Goal: Task Accomplishment & Management: Manage account settings

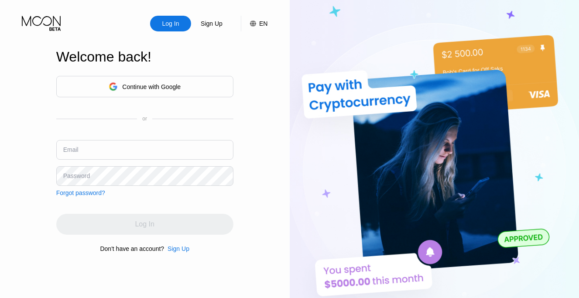
click at [134, 154] on input "text" at bounding box center [144, 150] width 177 height 20
click at [133, 150] on input "text" at bounding box center [144, 150] width 177 height 20
click at [154, 147] on input "text" at bounding box center [144, 150] width 177 height 20
paste input "[EMAIL_ADDRESS][DOMAIN_NAME]"
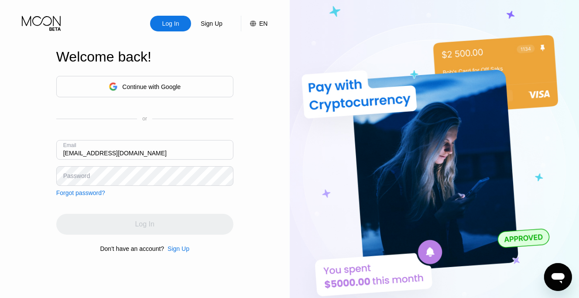
type input "[EMAIL_ADDRESS][DOMAIN_NAME]"
click at [181, 194] on div "Continue with Google or Email cleoribrinen@gmail.com Password Forgot password?" at bounding box center [144, 136] width 177 height 120
click at [157, 230] on div "Log In" at bounding box center [144, 224] width 177 height 21
click at [22, 186] on div "Log In Sign Up EN Language Select an item Save Welcome back! Continue with Goog…" at bounding box center [145, 164] width 290 height 328
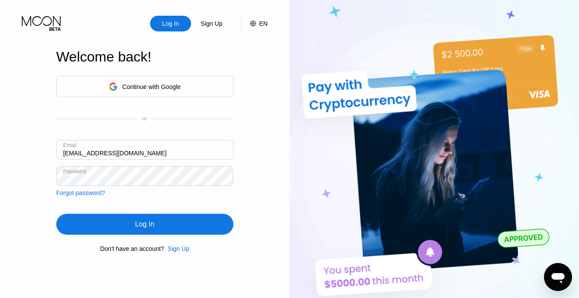
click at [158, 233] on div "Log In" at bounding box center [144, 224] width 177 height 21
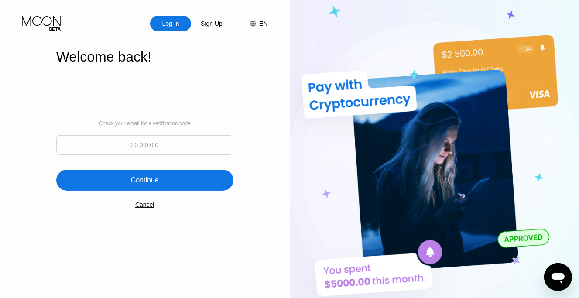
click at [150, 143] on input at bounding box center [144, 145] width 177 height 20
paste input "890081"
type input "890081"
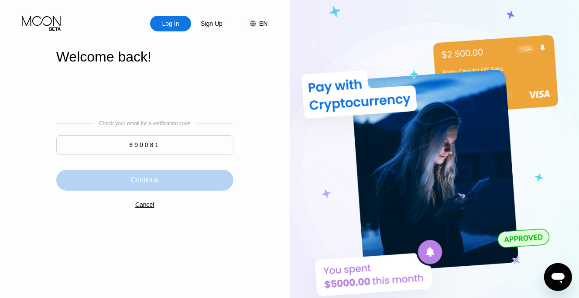
click at [177, 181] on div "Continue" at bounding box center [144, 180] width 177 height 21
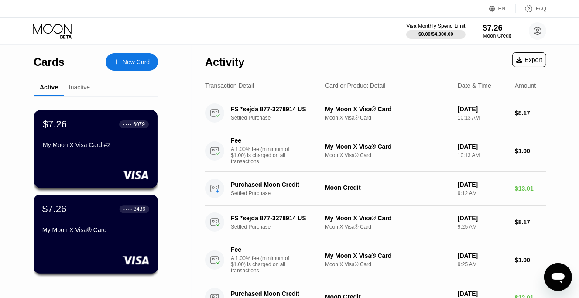
click at [87, 221] on div "$7.26 ● ● ● ● 3436 My Moon X Visa® Card" at bounding box center [95, 220] width 107 height 34
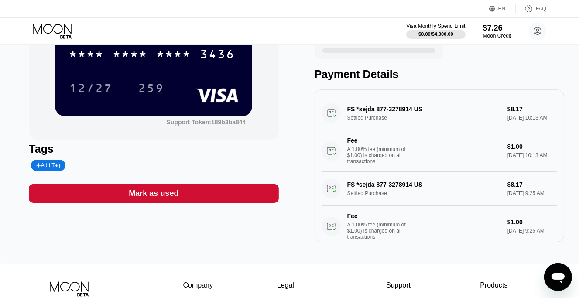
scroll to position [87, 0]
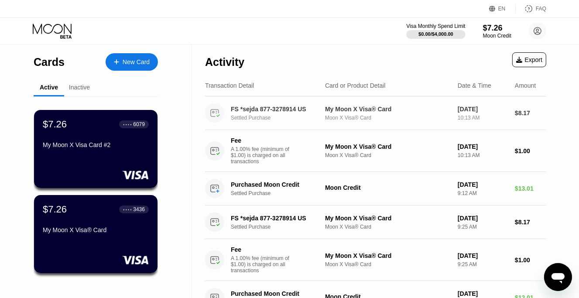
click at [300, 120] on div "Settled Purchase" at bounding box center [282, 118] width 102 height 6
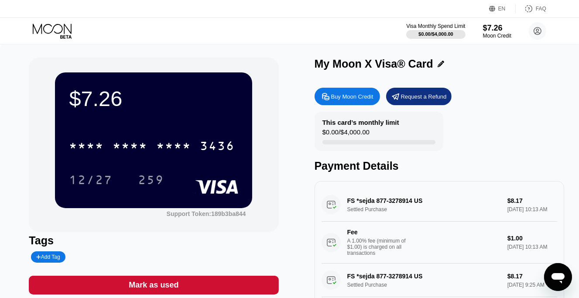
click at [418, 213] on div "FS *sejda 877-3278914 US Settled Purchase $8.17 Aug 23, 2025 10:13 AM Fee A 1.0…" at bounding box center [440, 225] width 236 height 75
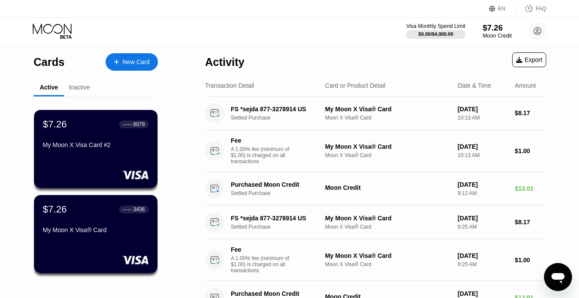
click at [495, 31] on div "$7.26" at bounding box center [497, 27] width 29 height 9
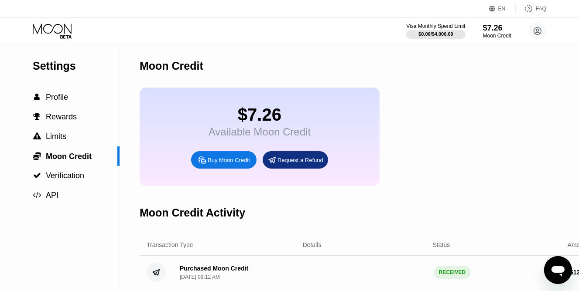
click at [57, 30] on icon at bounding box center [53, 31] width 41 height 15
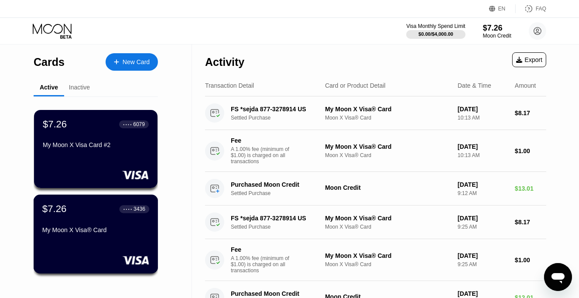
click at [99, 220] on div "$7.26 ● ● ● ● 3436 My Moon X Visa® Card" at bounding box center [95, 220] width 107 height 34
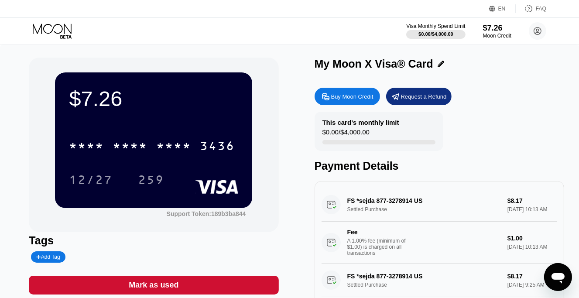
click at [350, 100] on div "Buy Moon Credit" at bounding box center [352, 96] width 42 height 7
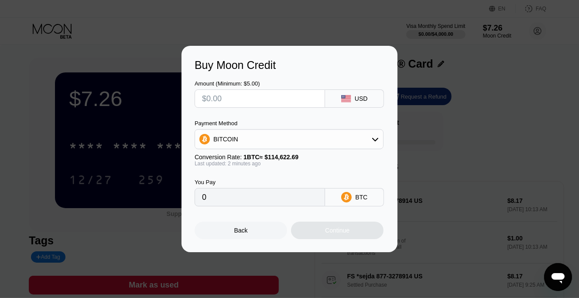
click at [295, 96] on input "text" at bounding box center [260, 98] width 116 height 17
click at [284, 96] on input "text" at bounding box center [260, 98] width 116 height 17
type input "$1"
type input "0.00000873"
type input "$16"
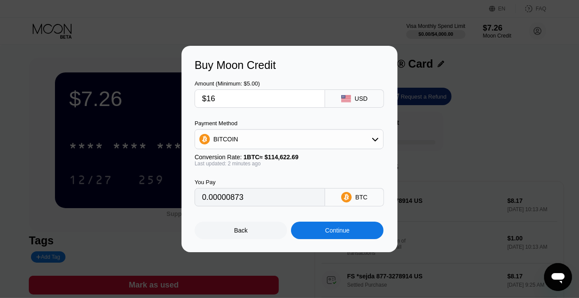
type input "0.00013959"
type input "$16"
click at [338, 232] on div "Continue" at bounding box center [337, 230] width 24 height 7
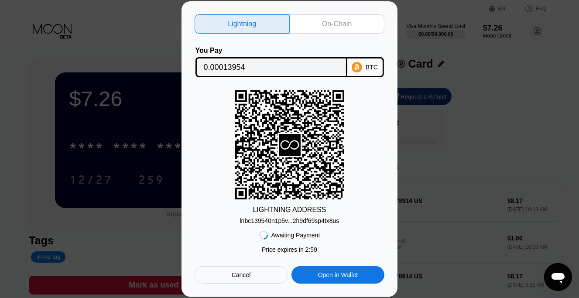
click at [314, 17] on div "On-Chain" at bounding box center [337, 23] width 95 height 19
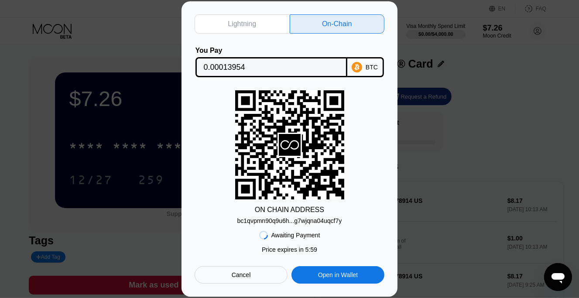
click at [311, 221] on div "bc1qvpmn90q9u6h...g7wjqna04uqcf7y" at bounding box center [289, 220] width 105 height 7
click at [229, 61] on input "0.00013954" at bounding box center [271, 66] width 135 height 17
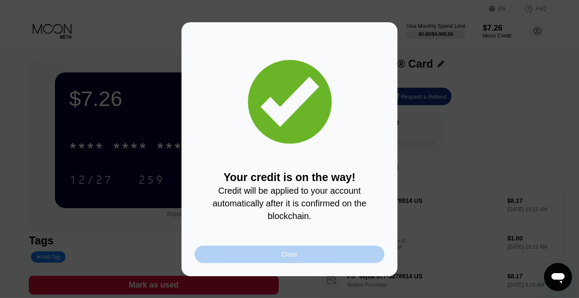
click at [306, 258] on div "Close" at bounding box center [290, 254] width 190 height 17
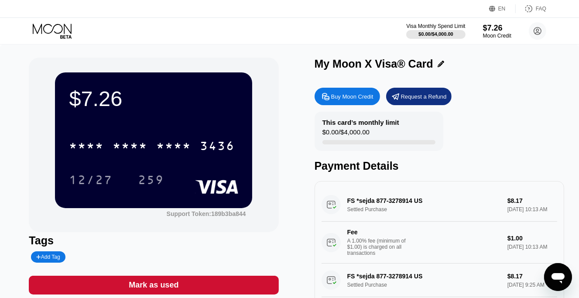
click at [66, 29] on icon at bounding box center [53, 31] width 41 height 15
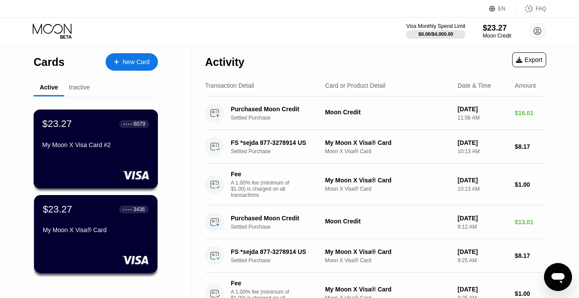
click at [99, 159] on div "$23.27 ● ● ● ● 6079 My Moon X Visa Card #2" at bounding box center [96, 149] width 125 height 79
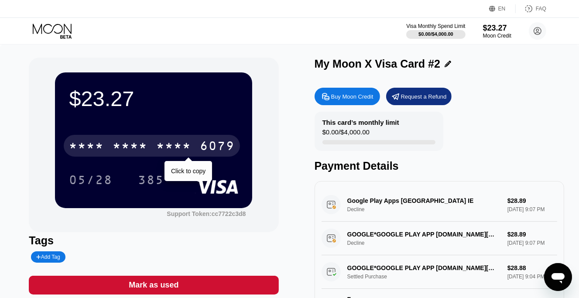
click at [184, 144] on div "* * * *" at bounding box center [173, 147] width 35 height 14
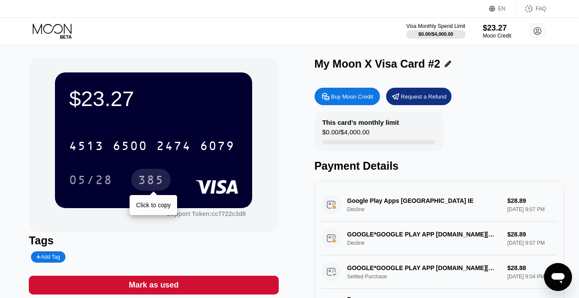
click at [155, 179] on div "385" at bounding box center [151, 181] width 26 height 14
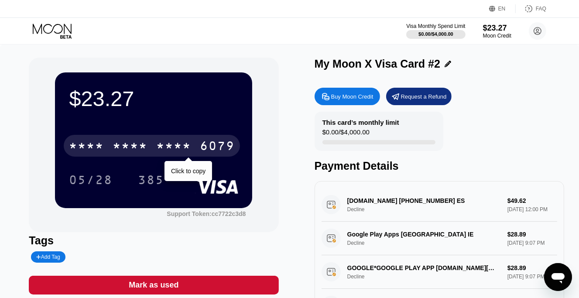
click at [183, 148] on div "* * * *" at bounding box center [173, 147] width 35 height 14
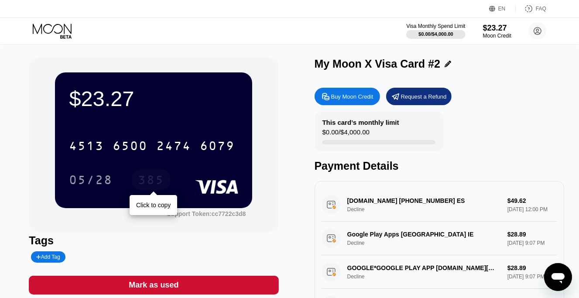
click at [151, 179] on div "385" at bounding box center [151, 181] width 26 height 14
